Goal: Find specific page/section: Find specific page/section

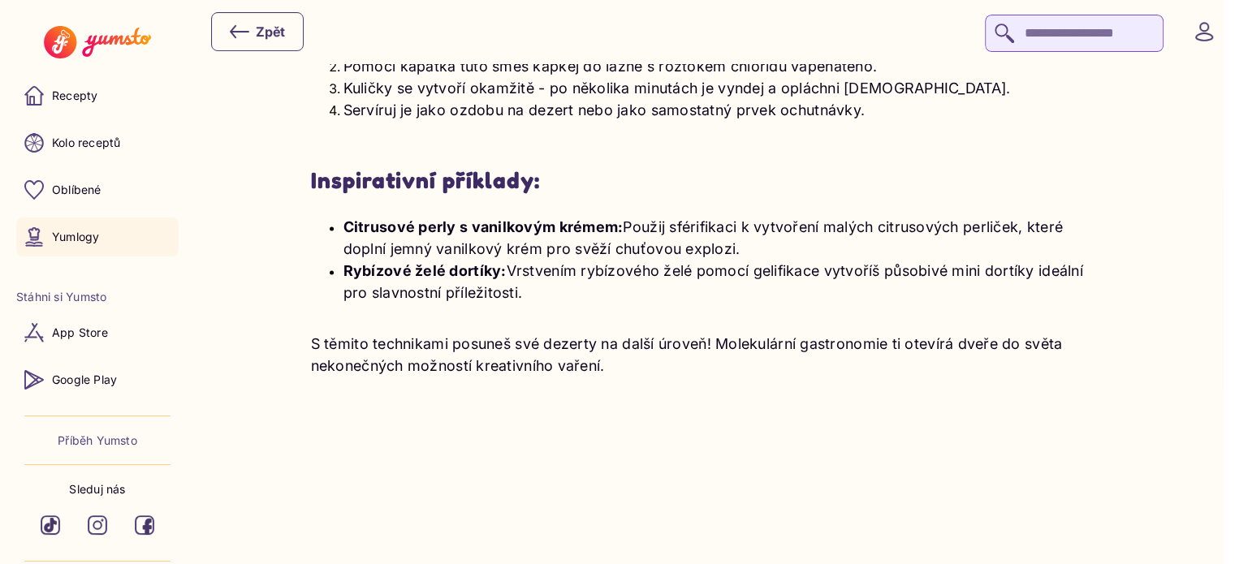
scroll to position [2598, 0]
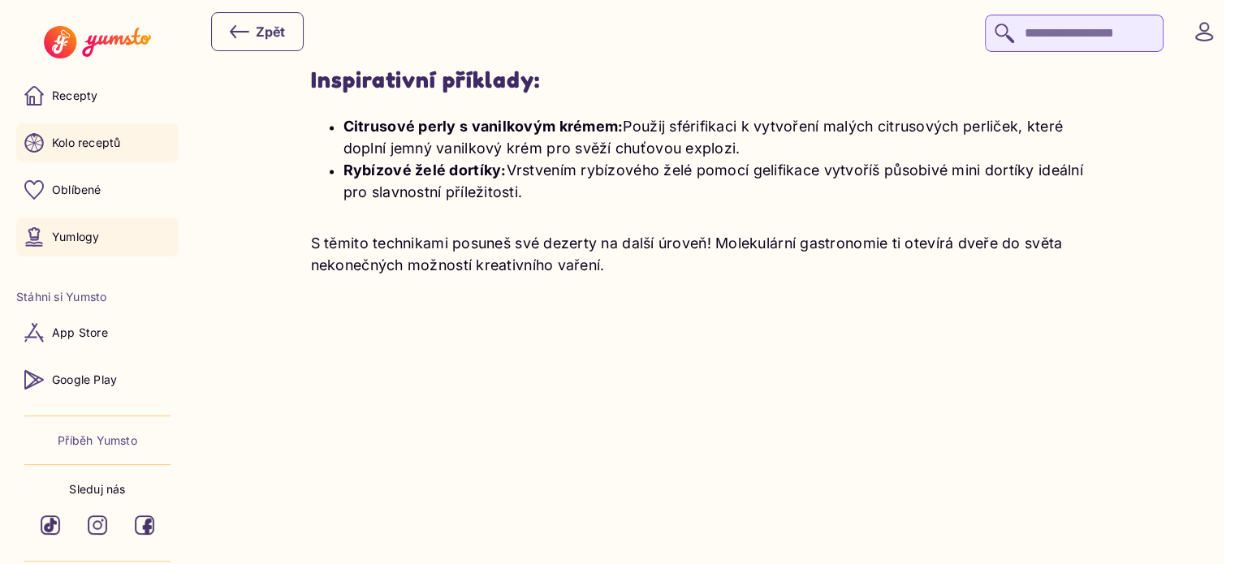
click at [142, 135] on link "Kolo receptů" at bounding box center [97, 142] width 162 height 39
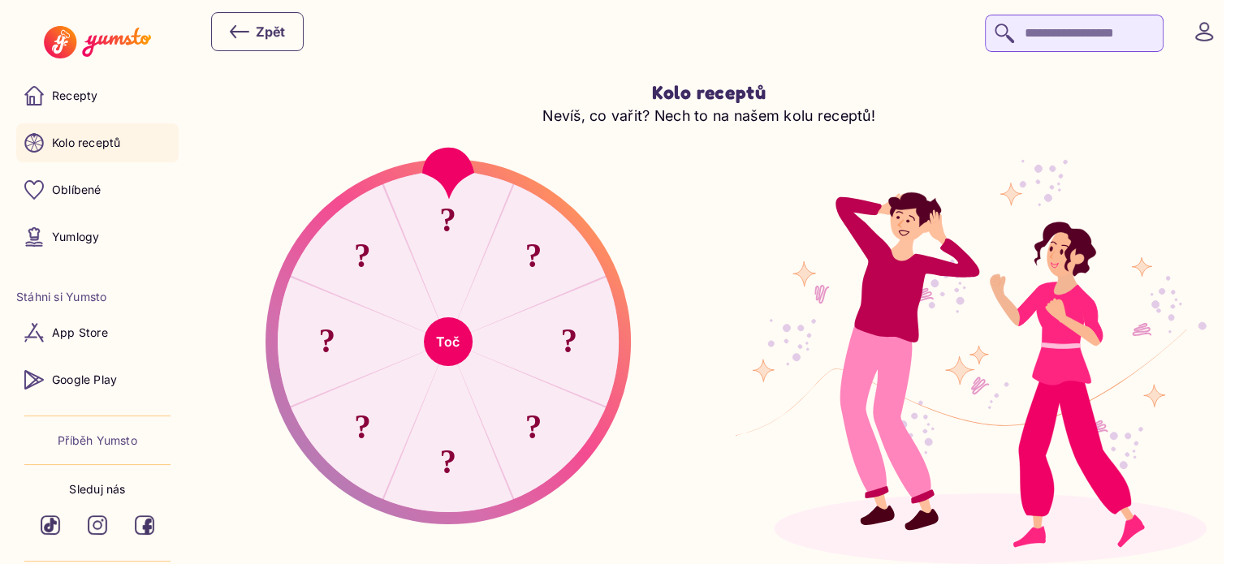
click at [445, 336] on button "Toč" at bounding box center [448, 341] width 49 height 49
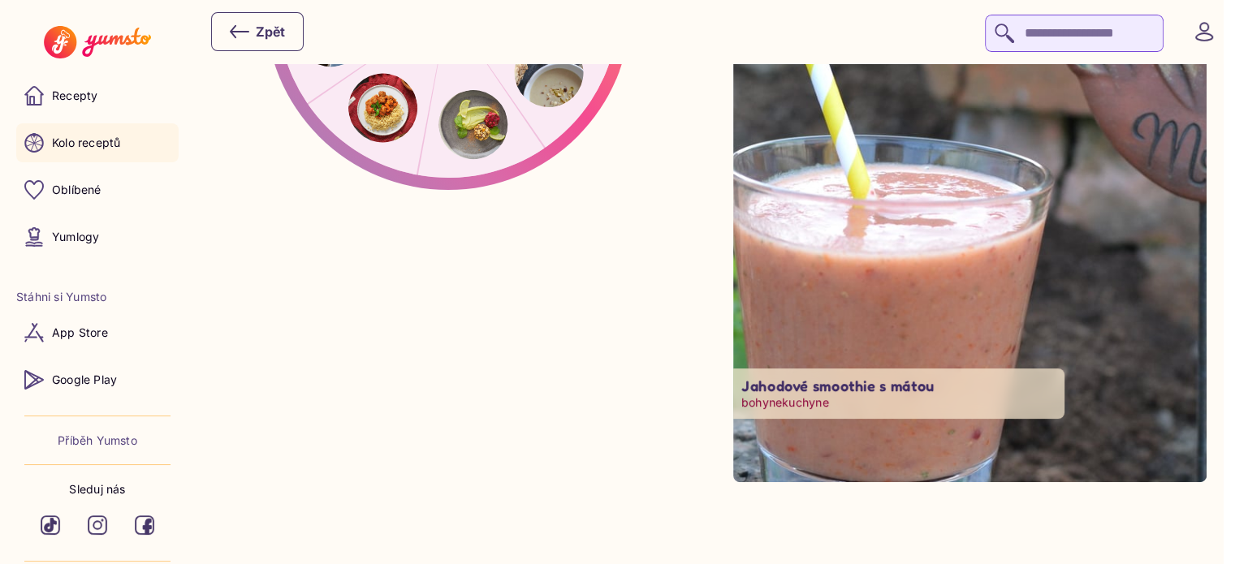
scroll to position [349, 0]
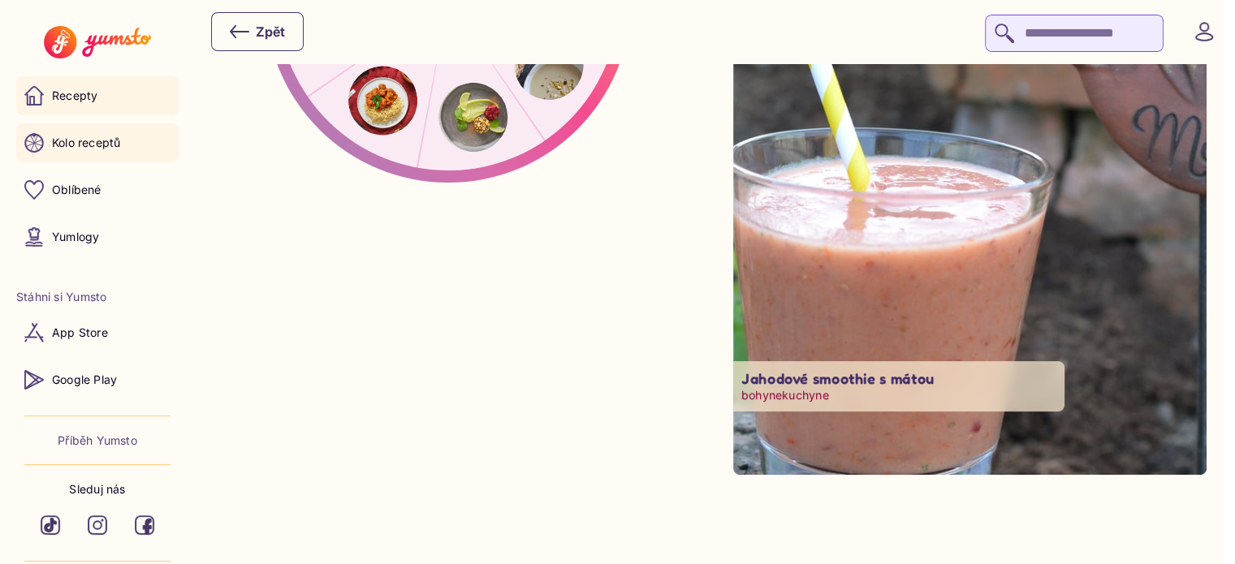
click at [52, 113] on link "Recepty" at bounding box center [97, 95] width 162 height 39
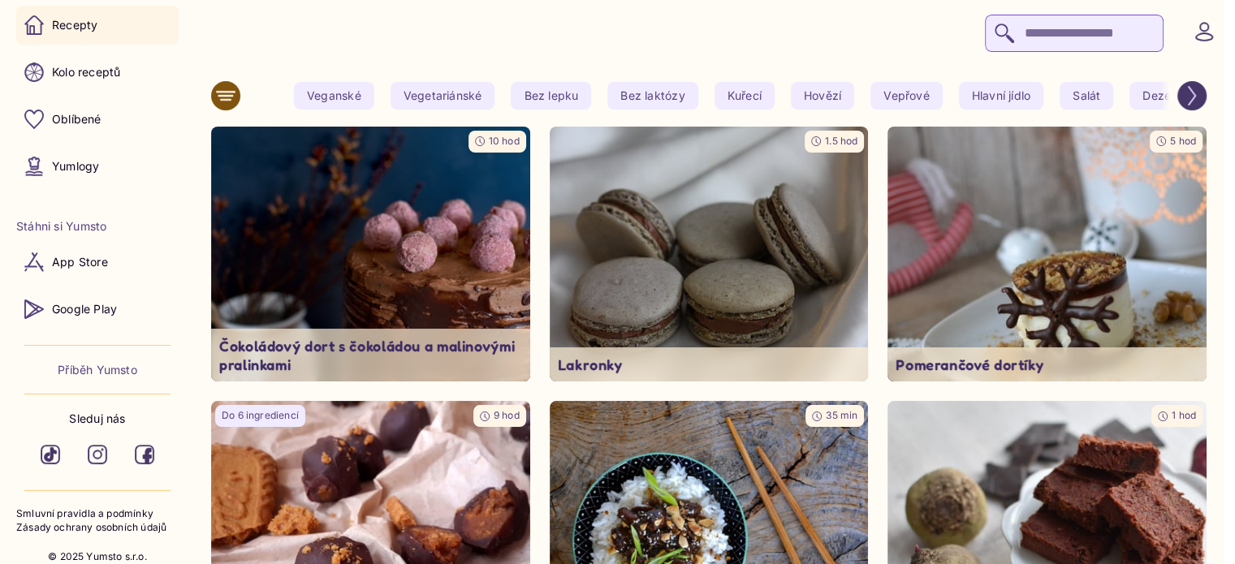
click at [1128, 90] on div "Veganské Vegetariánské Bez lepku Bez laktózy Kuřecí Hovězí Vepřové Hlavní jídlo…" at bounding box center [743, 96] width 899 height 28
click at [1137, 93] on span "Dezert" at bounding box center [1160, 96] width 63 height 28
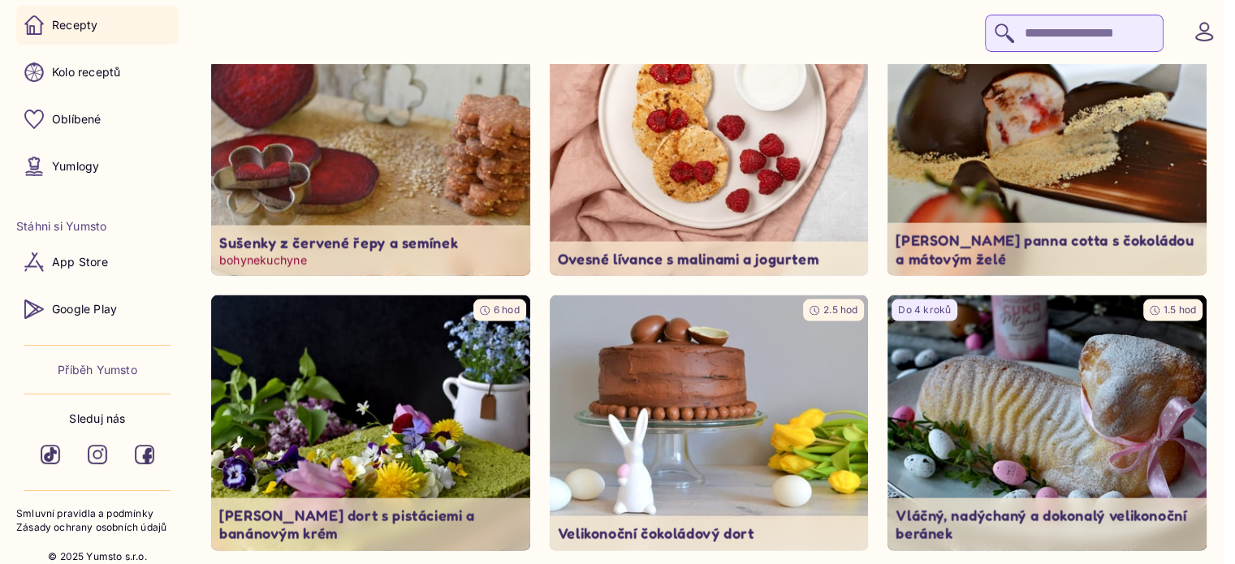
scroll to position [9579, 0]
